Goal: Transaction & Acquisition: Purchase product/service

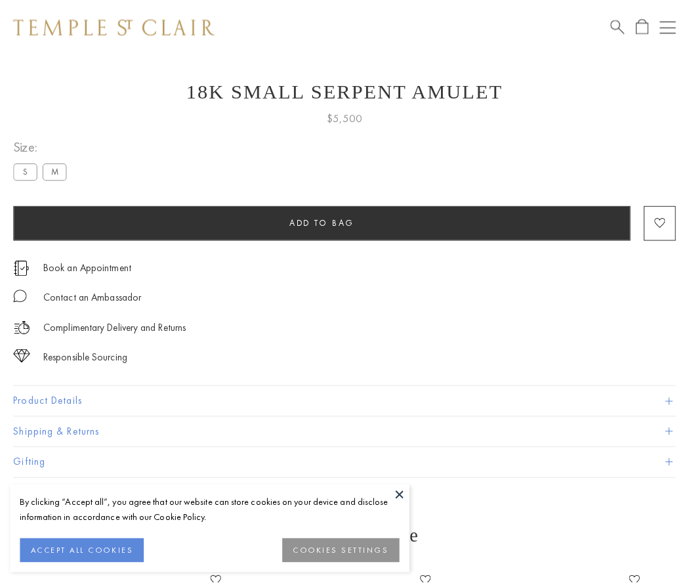
scroll to position [22, 0]
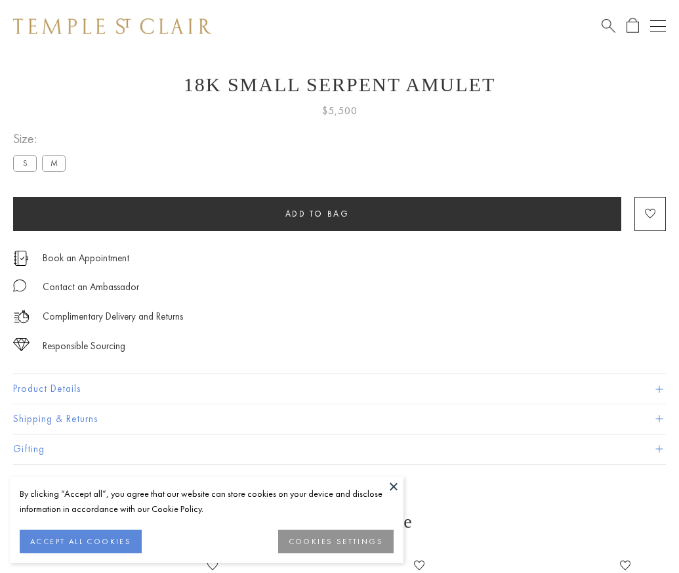
click at [317, 213] on span "Add to bag" at bounding box center [317, 213] width 64 height 11
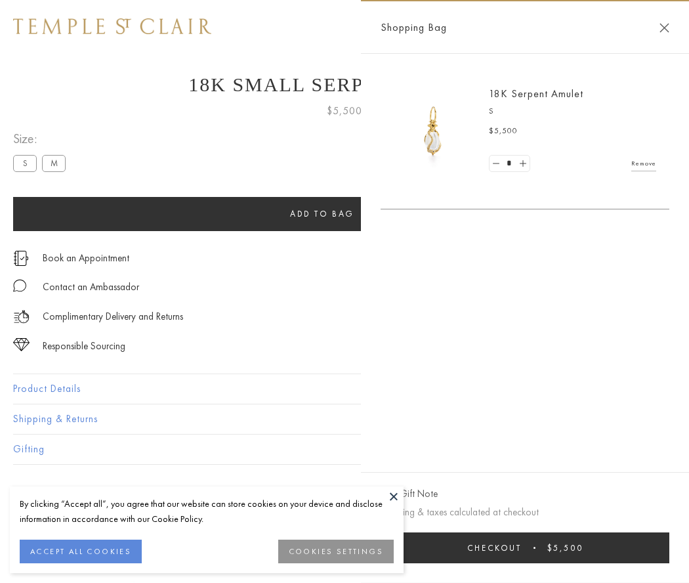
click at [535, 547] on span "submit" at bounding box center [534, 547] width 2 height 2
